Goal: Task Accomplishment & Management: Manage account settings

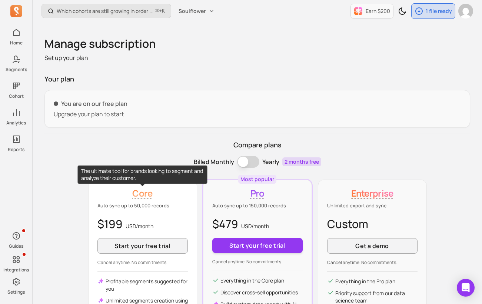
click at [169, 189] on p "Core" at bounding box center [142, 193] width 90 height 12
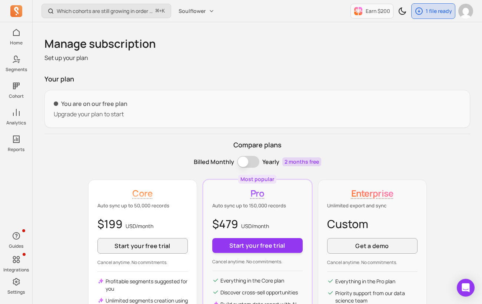
click at [173, 191] on p "Core" at bounding box center [142, 193] width 90 height 12
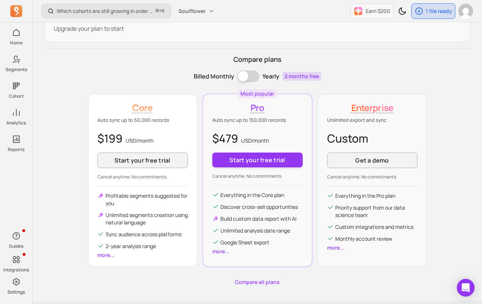
scroll to position [87, 0]
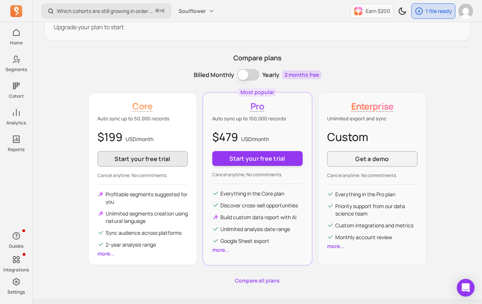
click at [153, 157] on button "Start your free trial" at bounding box center [142, 159] width 90 height 16
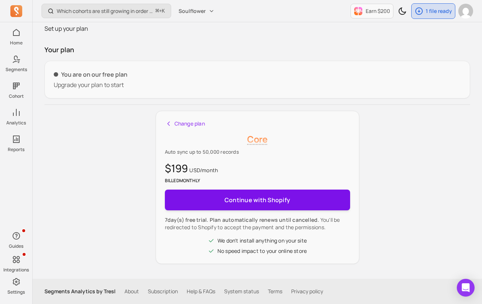
click at [187, 200] on button "Continue with Shopify" at bounding box center [257, 200] width 185 height 21
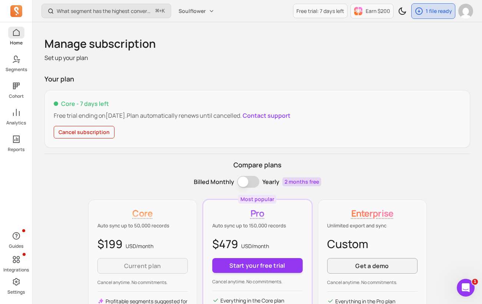
click at [18, 33] on icon at bounding box center [16, 32] width 9 height 9
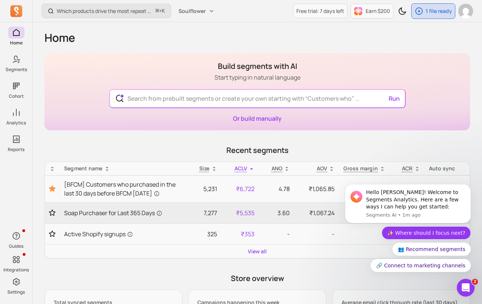
click at [423, 230] on button "✨ Where should I focus next?" at bounding box center [426, 232] width 89 height 13
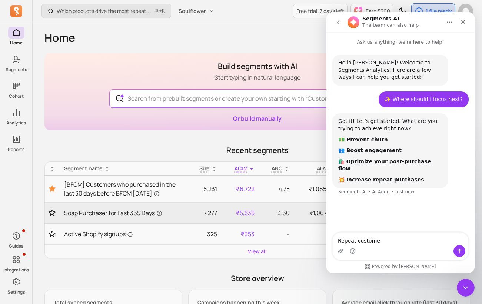
type textarea "Repeat customer"
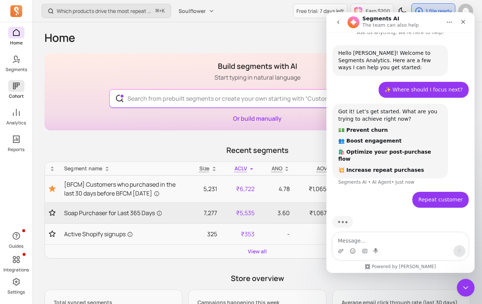
click at [13, 92] on span at bounding box center [16, 86] width 16 height 12
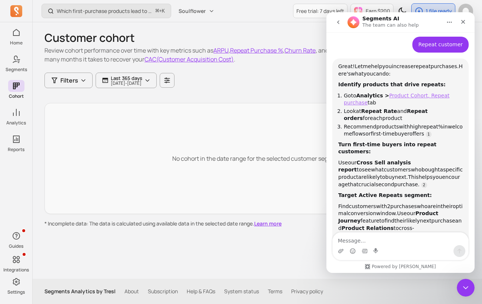
scroll to position [172, 0]
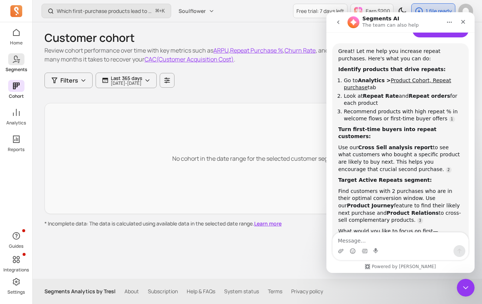
click at [16, 66] on link "Segments" at bounding box center [16, 62] width 32 height 19
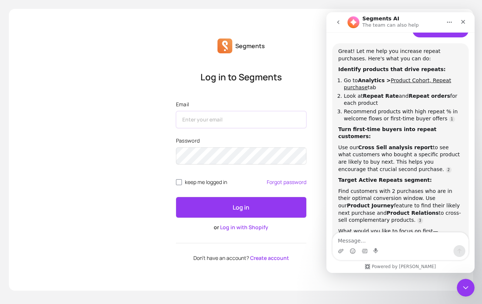
type input "info@soulflower.biz"
click at [246, 202] on button "Log in" at bounding box center [241, 207] width 130 height 21
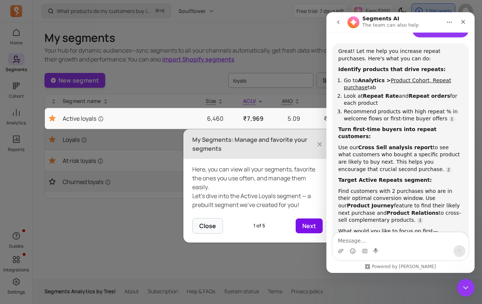
click at [313, 230] on button "Next" at bounding box center [309, 226] width 27 height 15
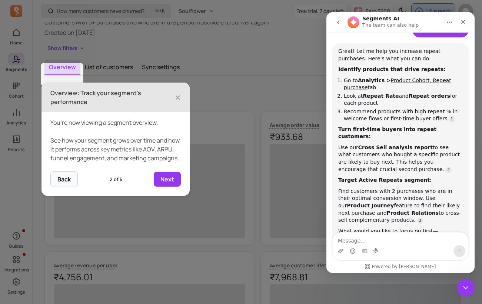
scroll to position [51, 0]
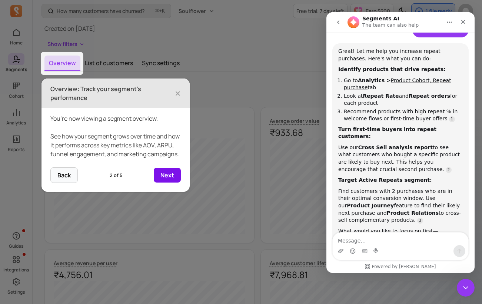
click at [170, 183] on button "Next" at bounding box center [167, 175] width 27 height 15
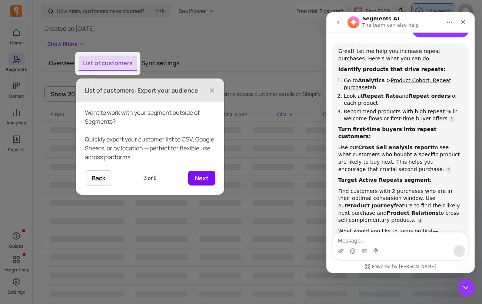
click at [202, 177] on button "Next" at bounding box center [201, 178] width 27 height 15
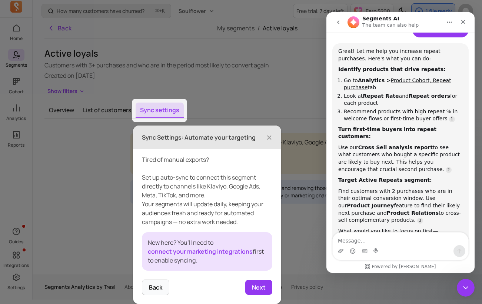
scroll to position [4, 0]
click at [265, 283] on button "Next" at bounding box center [258, 287] width 27 height 15
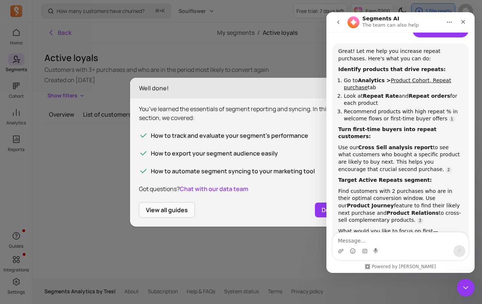
scroll to position [0, 0]
click at [319, 208] on button "Done" at bounding box center [329, 210] width 29 height 15
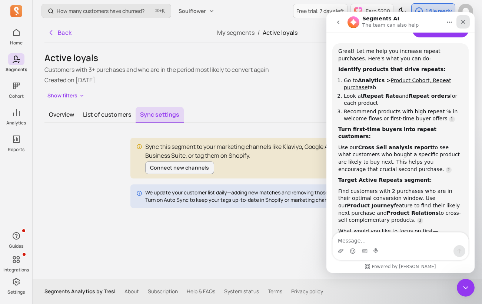
click at [463, 21] on icon "Close" at bounding box center [463, 22] width 6 height 6
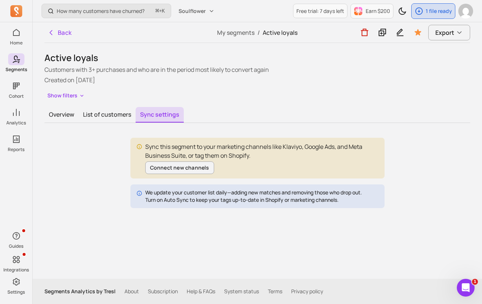
scroll to position [202, 0]
click at [116, 112] on button "List of customers" at bounding box center [107, 115] width 57 height 16
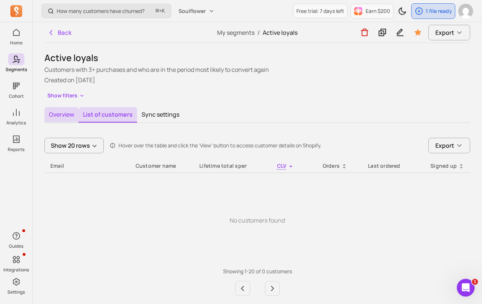
click at [66, 113] on button "Overview" at bounding box center [61, 115] width 34 height 16
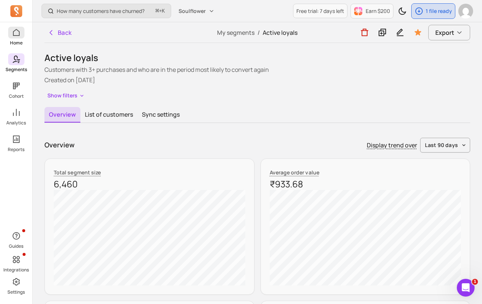
click at [23, 38] on link "Home" at bounding box center [16, 36] width 32 height 19
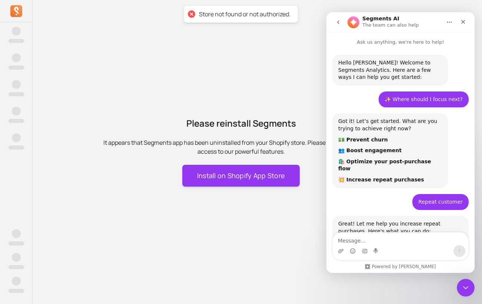
scroll to position [202, 0]
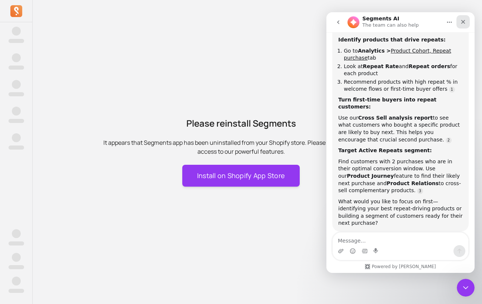
click at [462, 20] on icon "Close" at bounding box center [463, 22] width 4 height 4
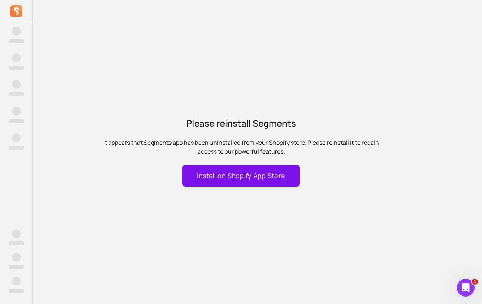
click at [259, 174] on button "Install on Shopify App Store" at bounding box center [241, 176] width 118 height 22
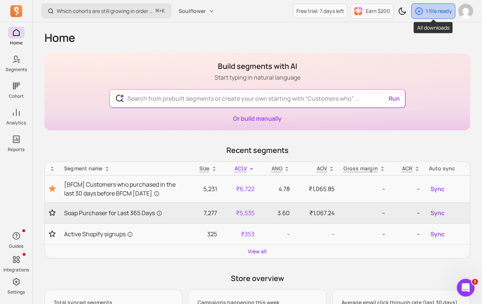
click at [430, 11] on p "1 file ready" at bounding box center [439, 10] width 26 height 7
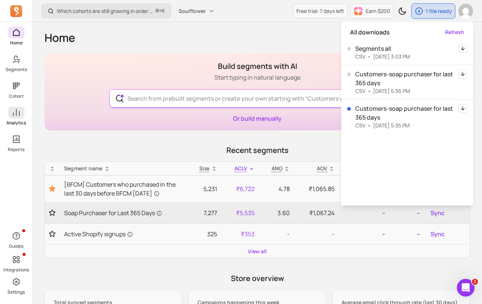
click at [18, 123] on p "Analytics" at bounding box center [16, 123] width 20 height 6
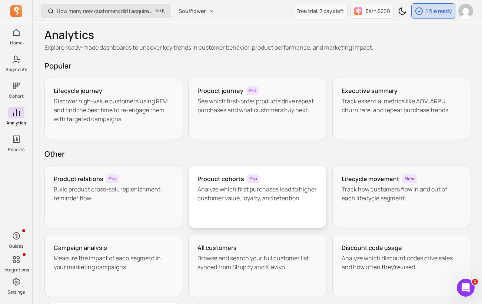
scroll to position [2, 0]
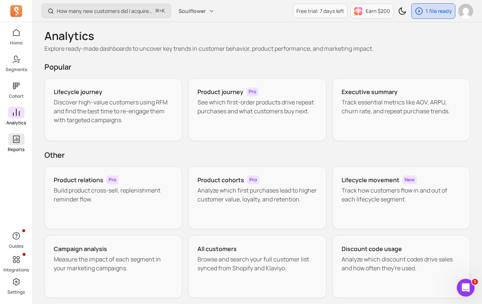
click at [25, 139] on link "Reports" at bounding box center [16, 142] width 32 height 19
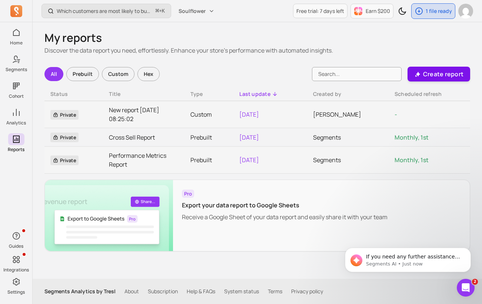
click at [442, 76] on p "Create report" at bounding box center [443, 74] width 40 height 9
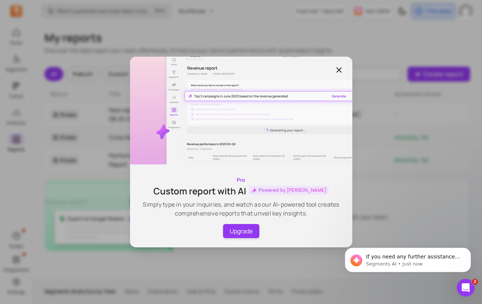
click at [340, 69] on icon "button" at bounding box center [339, 70] width 4 height 4
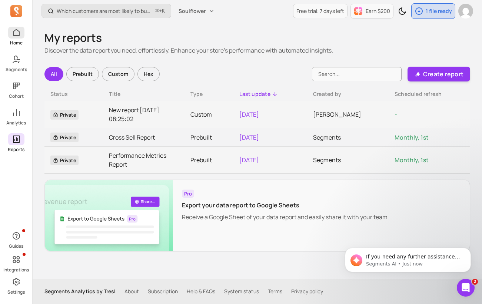
click at [16, 33] on icon at bounding box center [16, 32] width 9 height 9
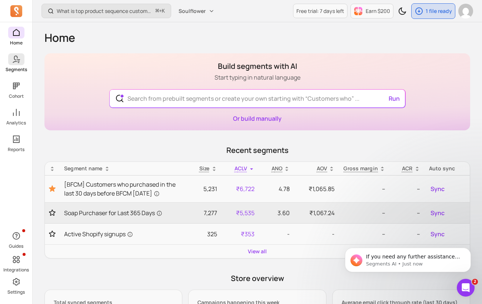
click at [10, 67] on p "Segments" at bounding box center [16, 70] width 21 height 6
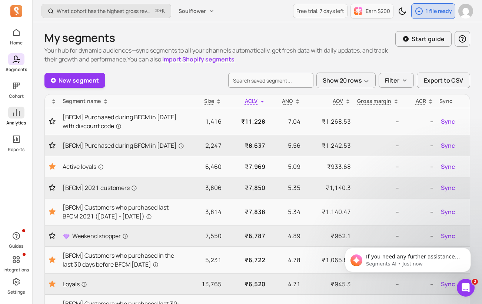
click at [20, 119] on link "Analytics" at bounding box center [16, 116] width 32 height 19
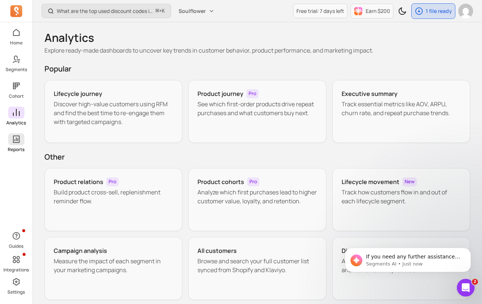
click at [16, 146] on link "Reports" at bounding box center [16, 142] width 32 height 19
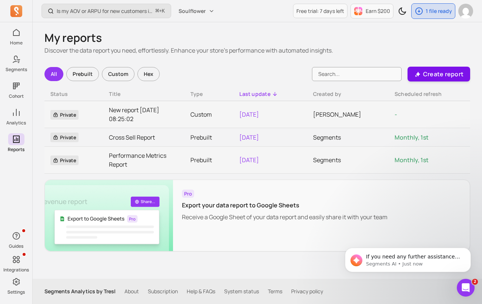
click at [442, 69] on button "Create report" at bounding box center [439, 74] width 63 height 15
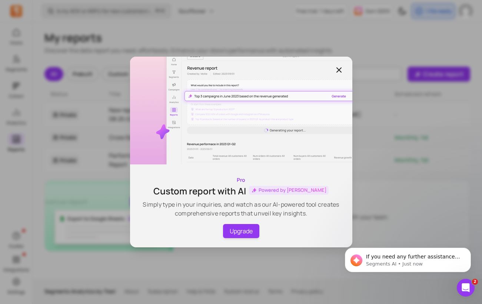
click at [339, 74] on icon "button" at bounding box center [339, 70] width 9 height 9
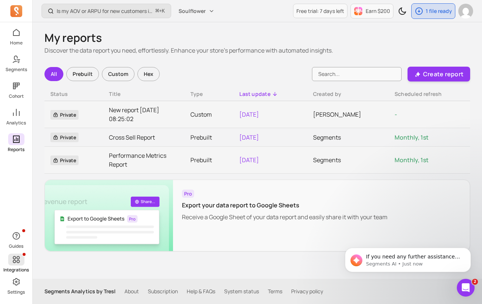
click at [22, 263] on span at bounding box center [16, 260] width 16 height 12
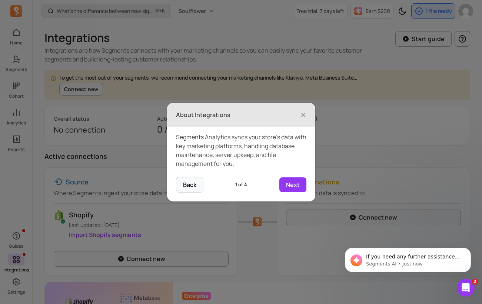
click at [307, 113] on header "About Integrations ×" at bounding box center [241, 115] width 148 height 24
click at [306, 114] on span "×" at bounding box center [303, 115] width 6 height 16
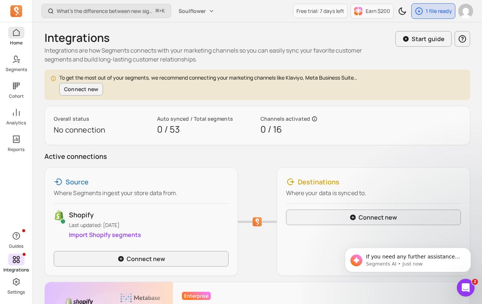
click at [20, 39] on link "Home" at bounding box center [16, 36] width 32 height 19
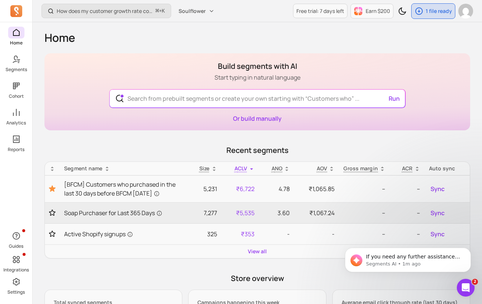
click at [19, 37] on span at bounding box center [16, 33] width 16 height 12
click at [18, 57] on icon at bounding box center [16, 59] width 9 height 9
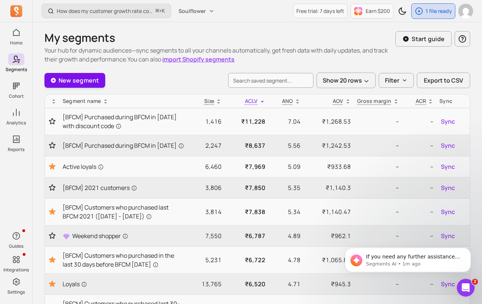
click at [69, 81] on link "New segment" at bounding box center [74, 80] width 61 height 15
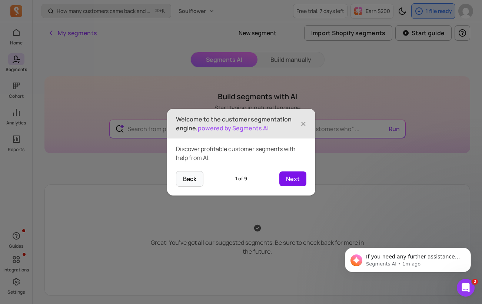
click at [300, 177] on button "Next" at bounding box center [292, 179] width 27 height 15
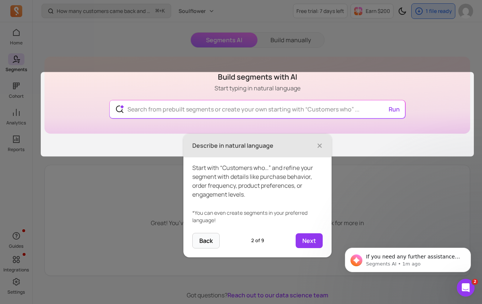
scroll to position [21, 0]
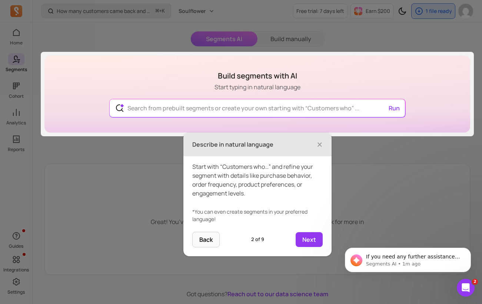
click at [310, 247] on footer "Back 2 of 9 Next" at bounding box center [257, 244] width 148 height 24
click at [310, 237] on button "Next" at bounding box center [309, 239] width 27 height 15
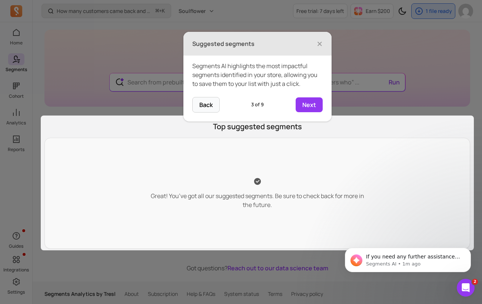
scroll to position [49, 0]
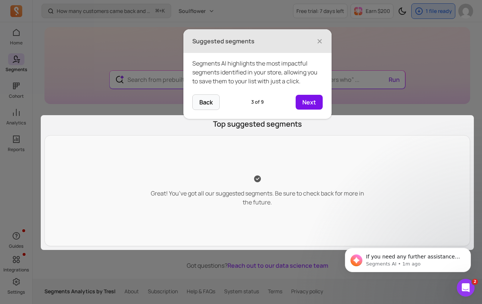
click at [313, 99] on button "Next" at bounding box center [309, 102] width 27 height 15
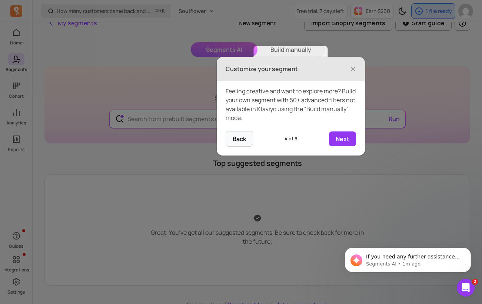
scroll to position [0, 0]
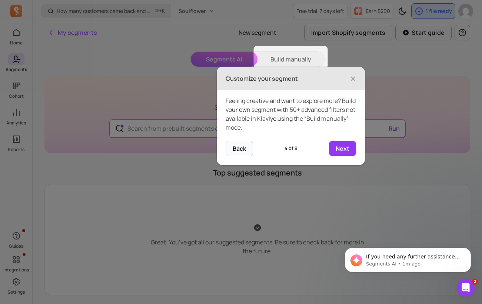
click at [313, 99] on div "Feeling creative and want to explore more? Build your own segment with 50+ adva…" at bounding box center [291, 115] width 148 height 50
click at [341, 160] on footer "Back 4 of 9 Next" at bounding box center [291, 153] width 148 height 24
click at [352, 80] on span "×" at bounding box center [353, 79] width 6 height 16
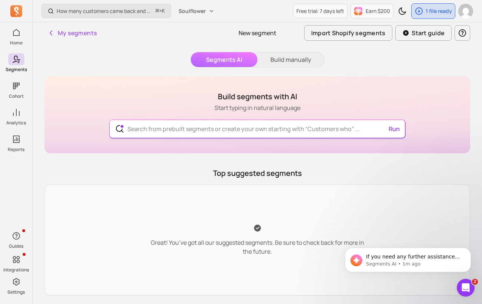
click at [302, 120] on input "text" at bounding box center [258, 129] width 272 height 18
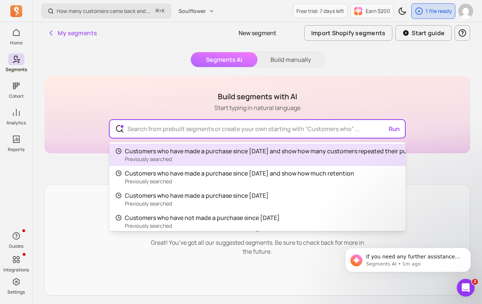
click at [307, 154] on span "Customers who have made a purchase since September 23, 2023 and show how many c…" at bounding box center [277, 151] width 304 height 8
type input "Customers who have made a purchase since September 23, 2023 and show how many c…"
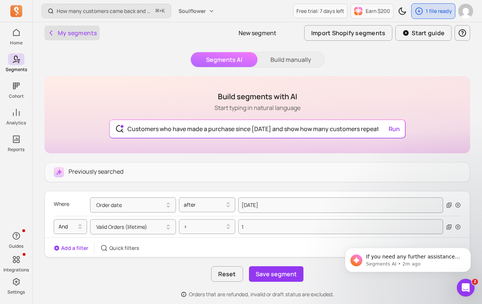
click at [60, 33] on button "My segments" at bounding box center [71, 33] width 55 height 15
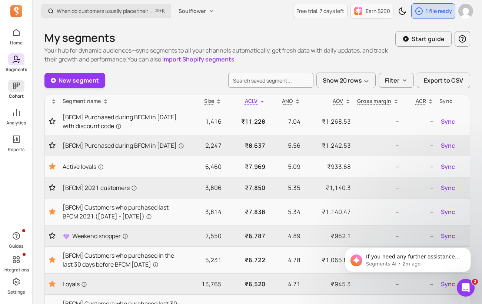
click at [19, 87] on icon at bounding box center [16, 86] width 9 height 9
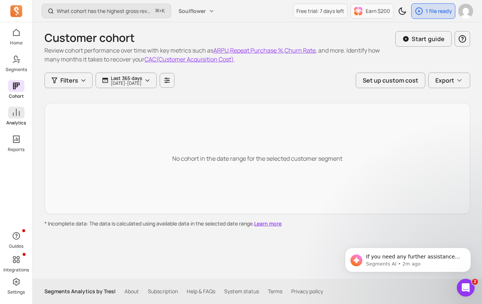
click at [15, 112] on icon at bounding box center [16, 112] width 9 height 9
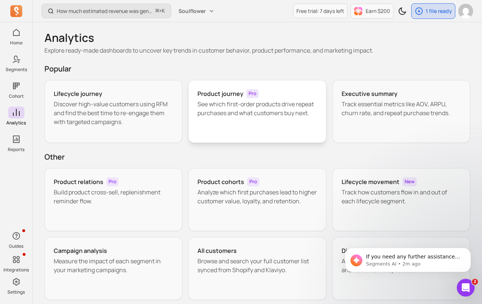
click at [235, 100] on p "See which first-order products drive repeat purchases and what customers buy ne…" at bounding box center [256, 109] width 119 height 18
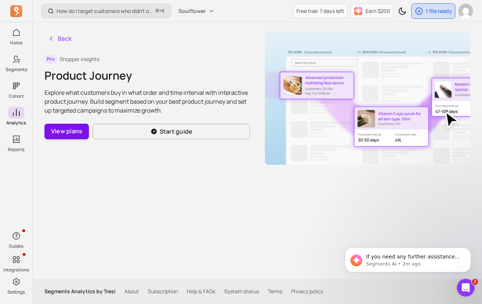
click at [60, 131] on button "View plans" at bounding box center [66, 132] width 44 height 16
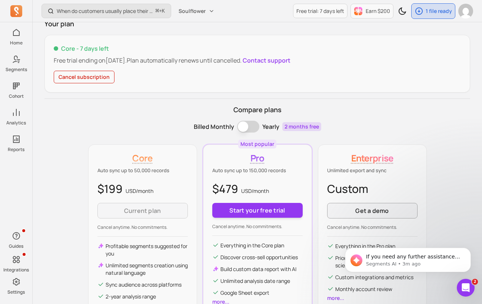
scroll to position [127, 0]
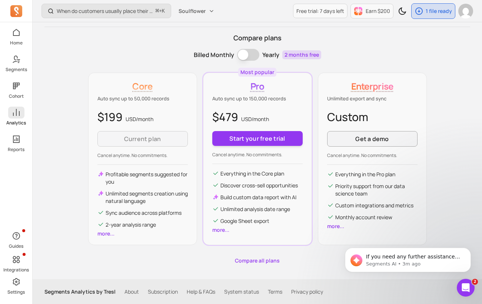
click at [20, 117] on span at bounding box center [16, 113] width 16 height 12
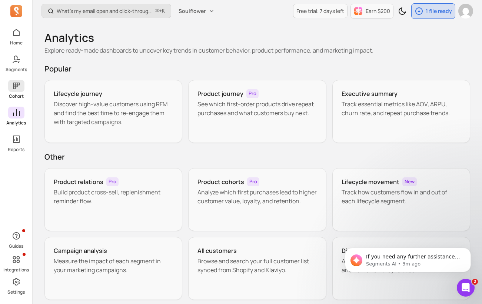
click at [16, 88] on icon at bounding box center [16, 86] width 9 height 9
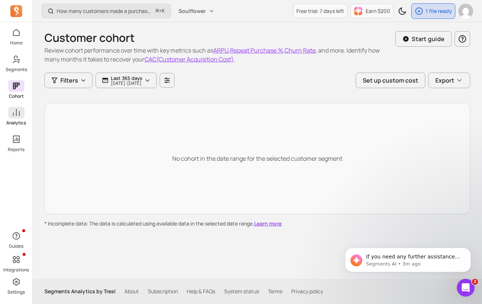
click at [21, 109] on span at bounding box center [16, 113] width 16 height 12
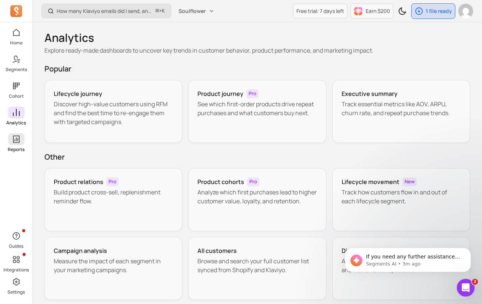
click at [26, 143] on link "Reports" at bounding box center [16, 142] width 32 height 19
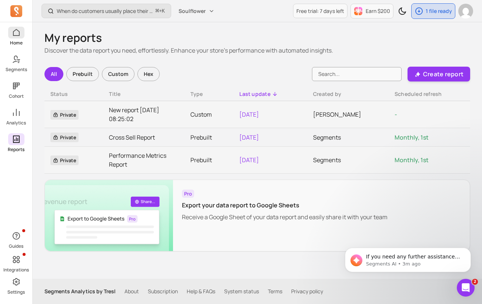
click at [10, 39] on link "Home" at bounding box center [16, 36] width 32 height 19
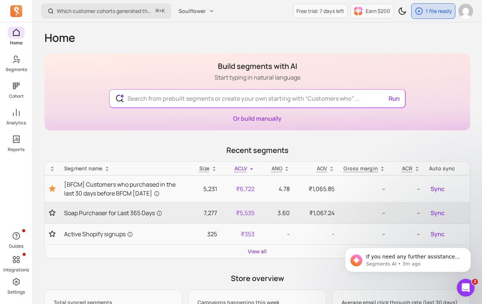
click at [21, 6] on icon at bounding box center [16, 11] width 12 height 12
click at [24, 9] on link at bounding box center [16, 11] width 18 height 18
click at [21, 67] on p "Segments" at bounding box center [16, 70] width 21 height 6
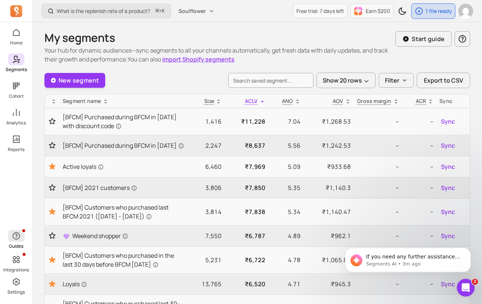
click at [20, 238] on icon "button" at bounding box center [16, 236] width 9 height 9
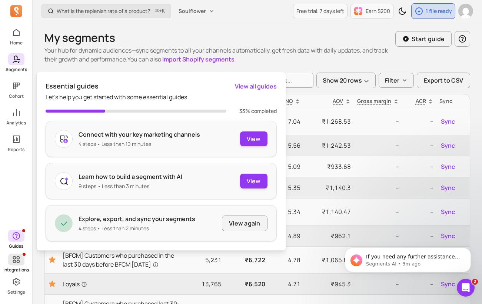
click at [21, 263] on span at bounding box center [16, 260] width 16 height 12
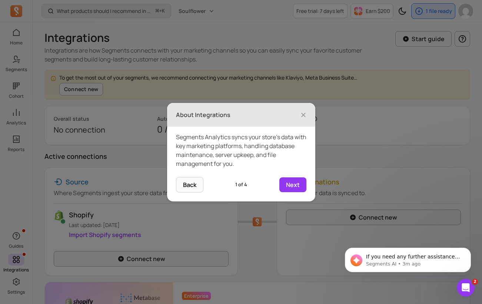
click at [192, 174] on div "Segments Analytics syncs your store’s data with key marketing platforms, handli…" at bounding box center [241, 152] width 148 height 50
click at [193, 177] on button "Back" at bounding box center [189, 185] width 27 height 16
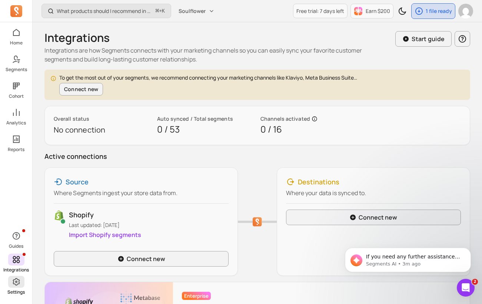
click at [23, 286] on span at bounding box center [16, 282] width 16 height 12
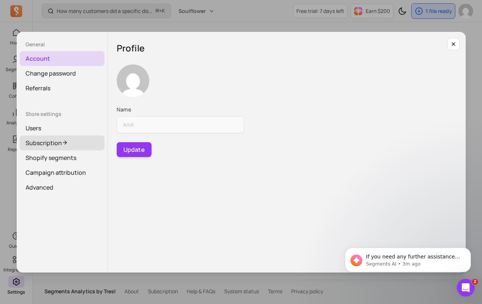
click at [71, 145] on link "Subscription" at bounding box center [62, 143] width 85 height 15
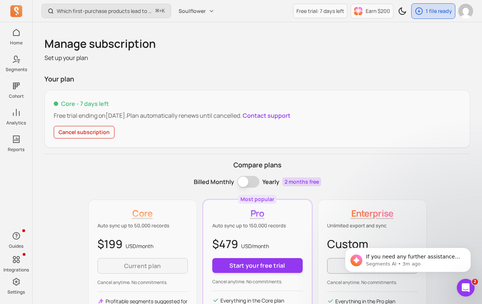
click at [92, 133] on button "Cancel subscription" at bounding box center [84, 132] width 61 height 13
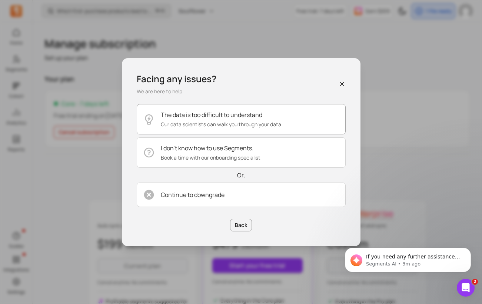
click at [217, 126] on p "Our data scientists can walk you through your data" at bounding box center [221, 124] width 120 height 7
